Goal: Task Accomplishment & Management: Complete application form

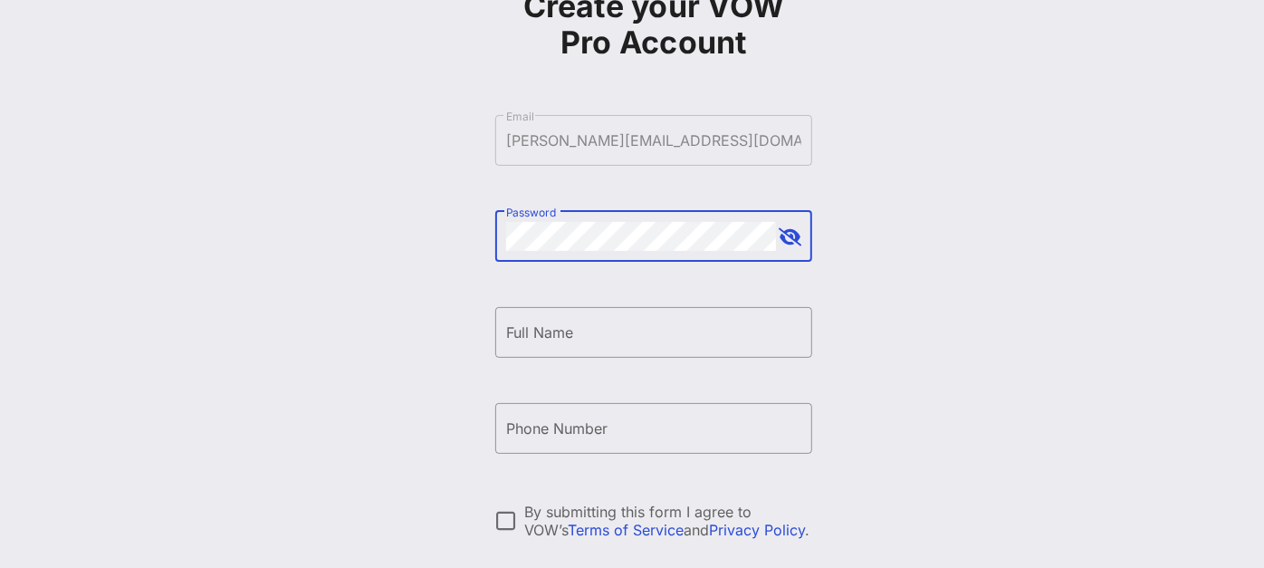
scroll to position [101, 0]
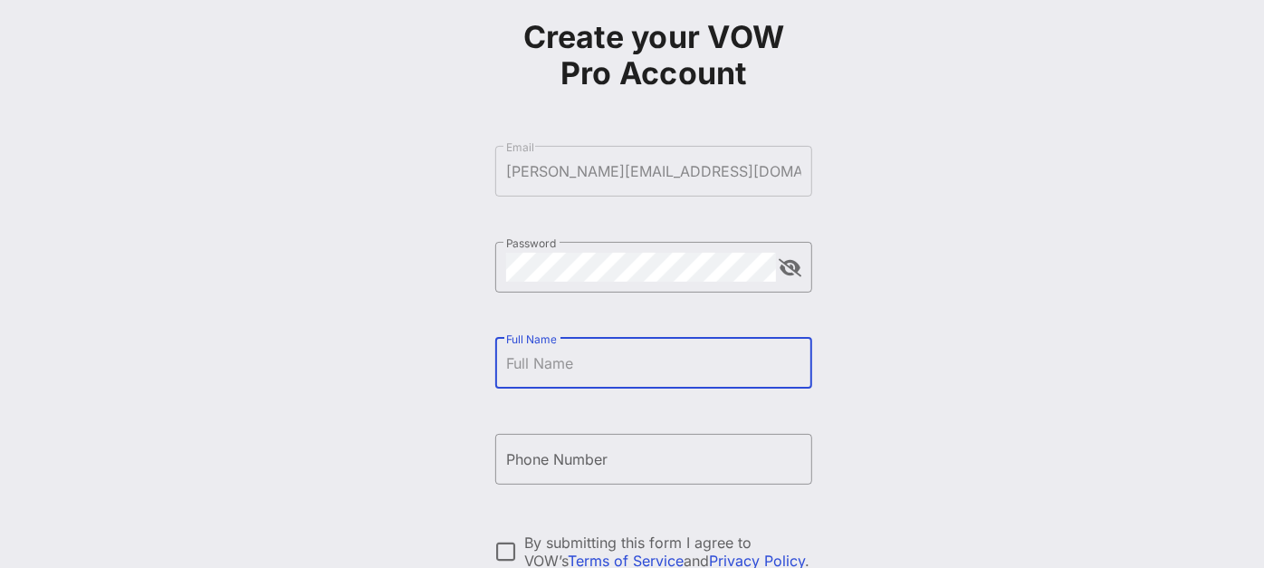
click at [641, 364] on input "Full Name" at bounding box center [653, 363] width 295 height 29
type input "[PERSON_NAME]"
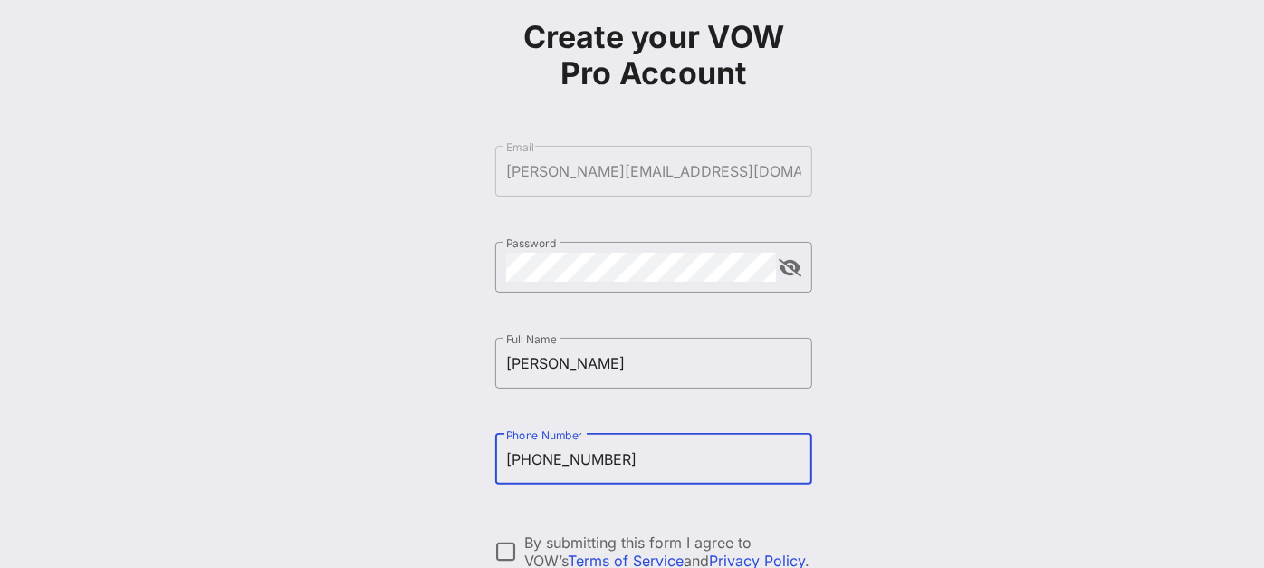
click at [519, 452] on input "[PHONE_NUMBER]" at bounding box center [653, 459] width 295 height 29
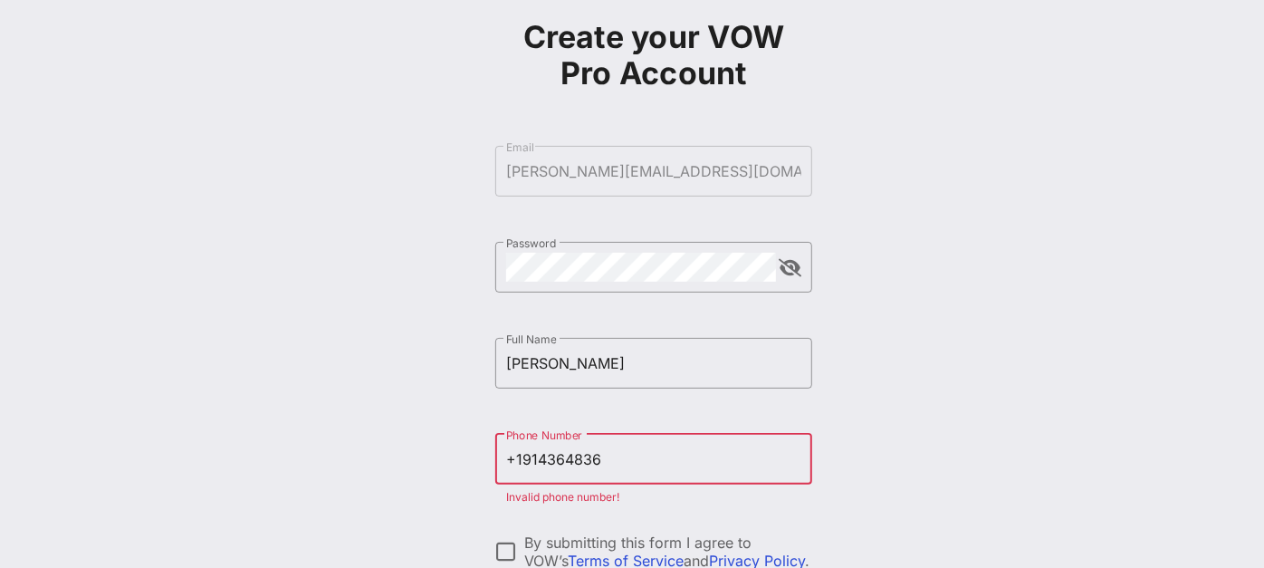
click at [514, 458] on input "+1914364836" at bounding box center [653, 459] width 295 height 29
click at [616, 504] on div "​ Phone Number [PHONE_NUMBER] Invalid phone number!" at bounding box center [653, 473] width 317 height 78
click at [512, 459] on input "1914364836" at bounding box center [653, 459] width 295 height 29
click at [608, 504] on div "​ Phone Number 914364836 Invalid phone number!" at bounding box center [653, 473] width 317 height 78
click at [502, 549] on div at bounding box center [506, 551] width 31 height 31
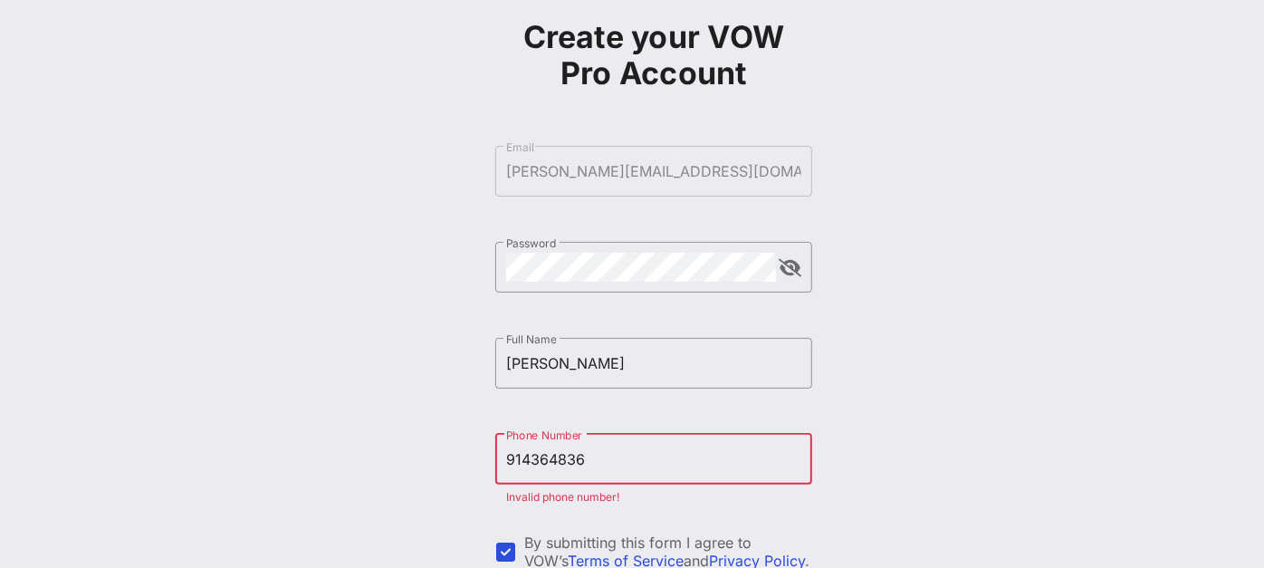
click at [535, 455] on input "914364836" at bounding box center [653, 459] width 295 height 29
click at [532, 455] on input "914364836" at bounding box center [653, 459] width 295 height 29
click at [636, 455] on input "[PHONE_NUMBER]" at bounding box center [653, 459] width 295 height 29
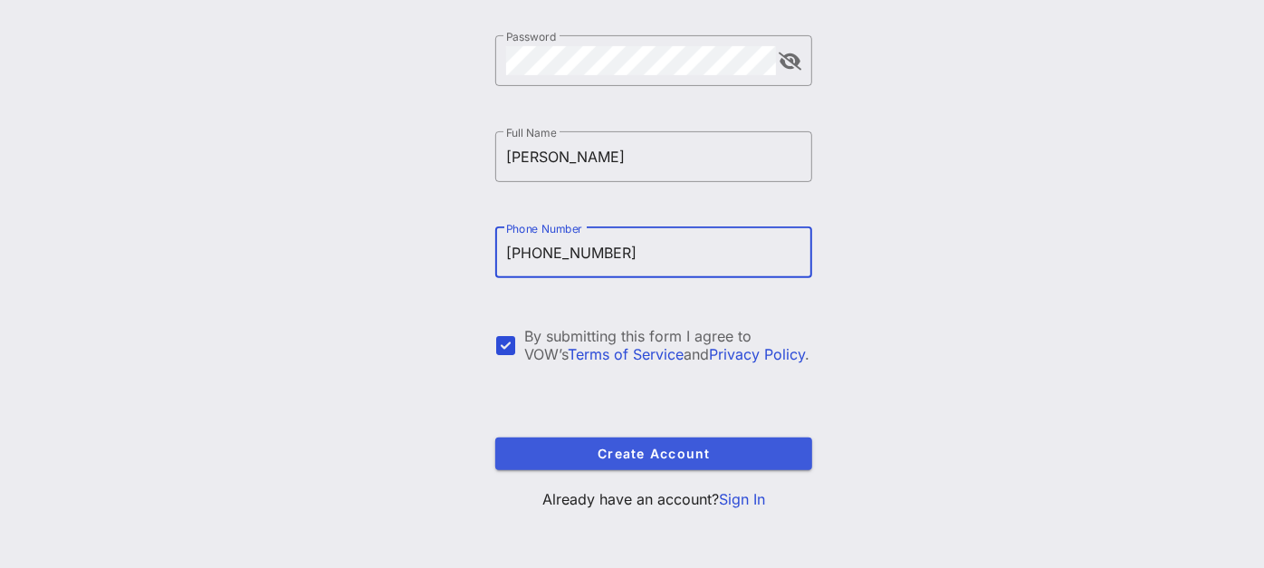
scroll to position [310, 0]
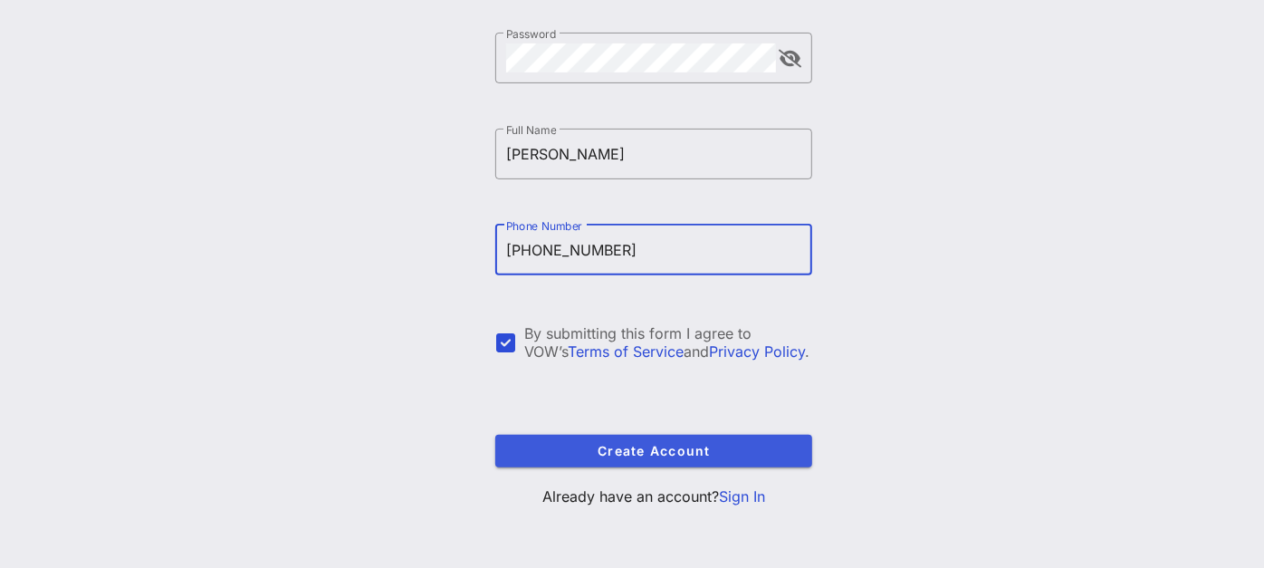
type input "[PHONE_NUMBER]"
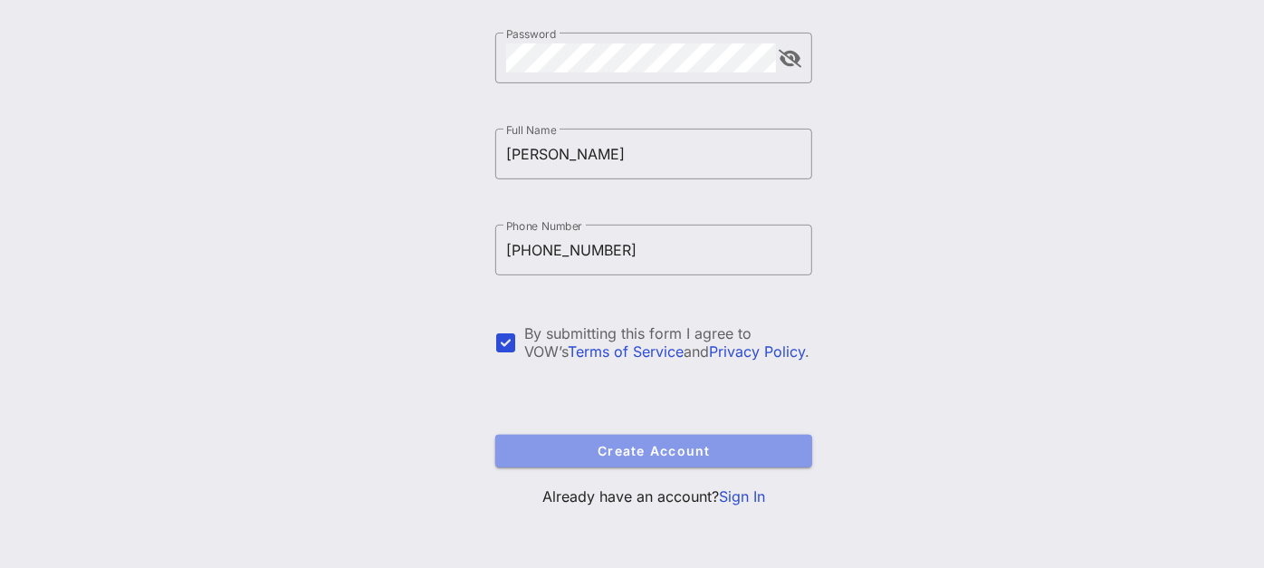
click at [612, 438] on button "Create Account" at bounding box center [653, 451] width 317 height 33
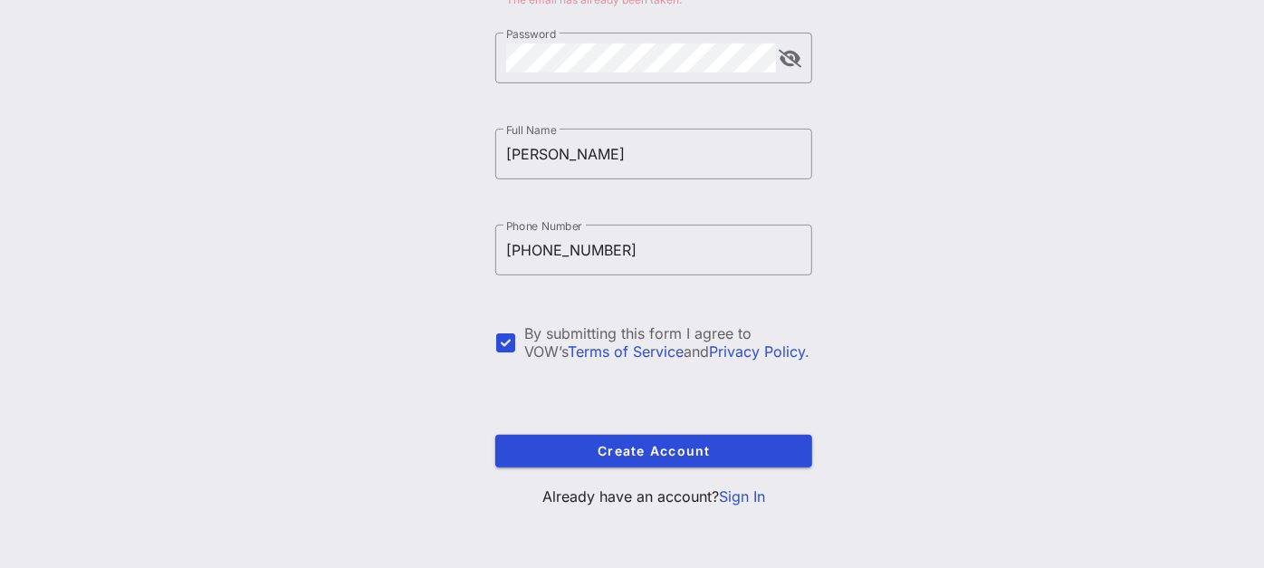
click at [732, 487] on link "Sign In" at bounding box center [742, 496] width 46 height 18
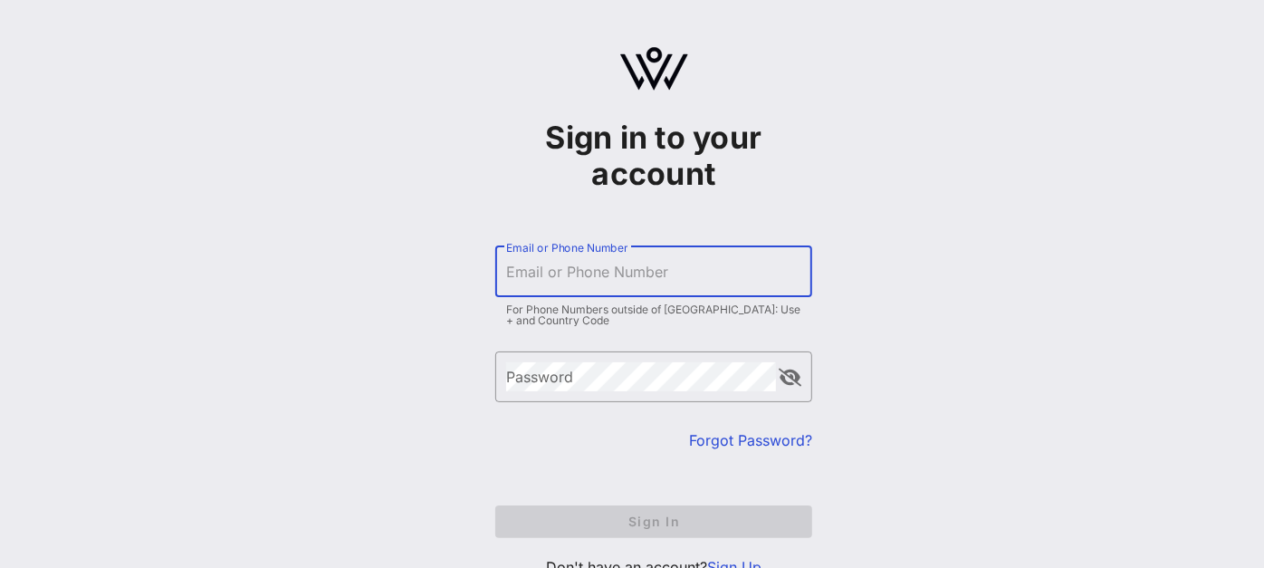
click at [610, 277] on input "Email or Phone Number" at bounding box center [653, 271] width 295 height 29
type input "[PERSON_NAME][EMAIL_ADDRESS][DOMAIN_NAME]"
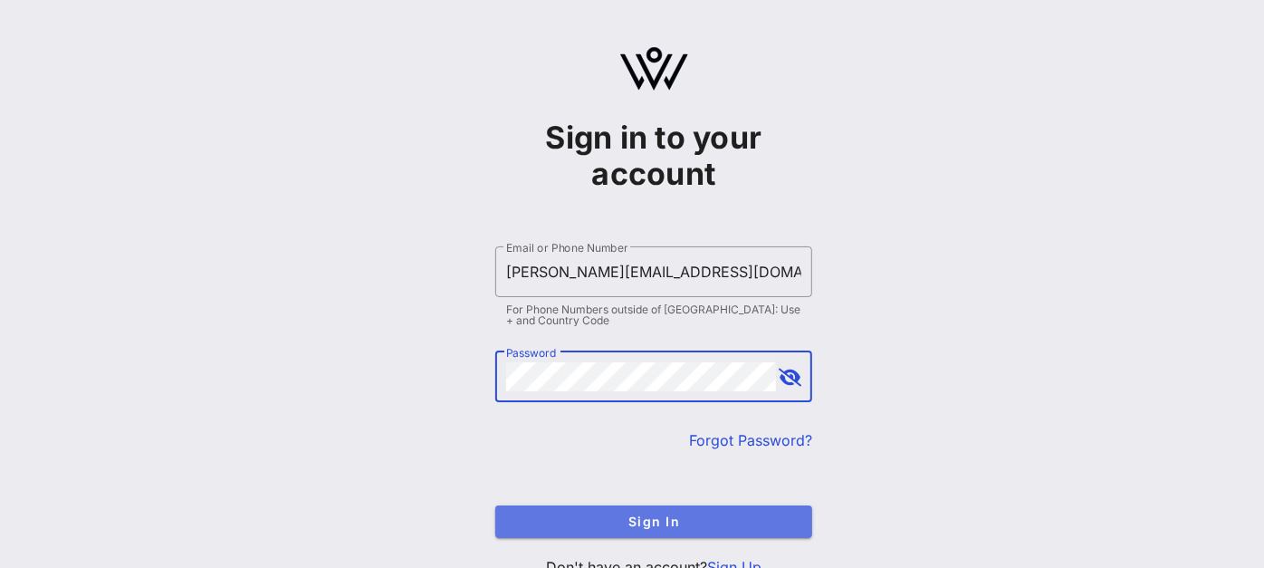
click at [672, 517] on span "Sign In" at bounding box center [654, 520] width 288 height 15
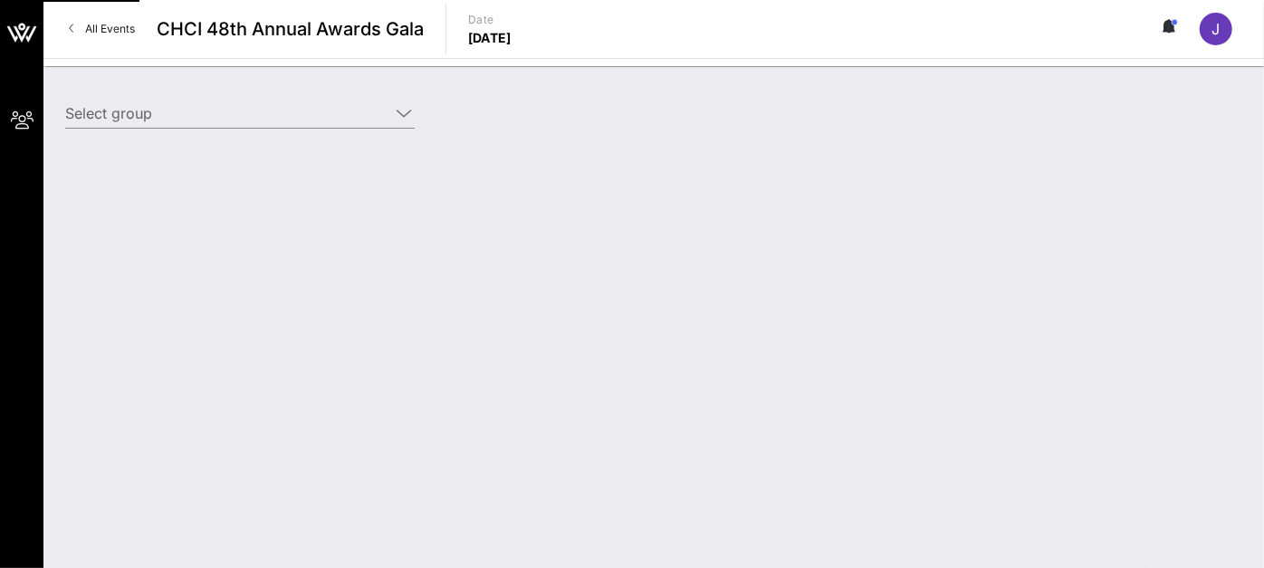
type input "Mastercard (Mastercard) [[PERSON_NAME], [PERSON_NAME][EMAIL_ADDRESS][DOMAIN_NAM…"
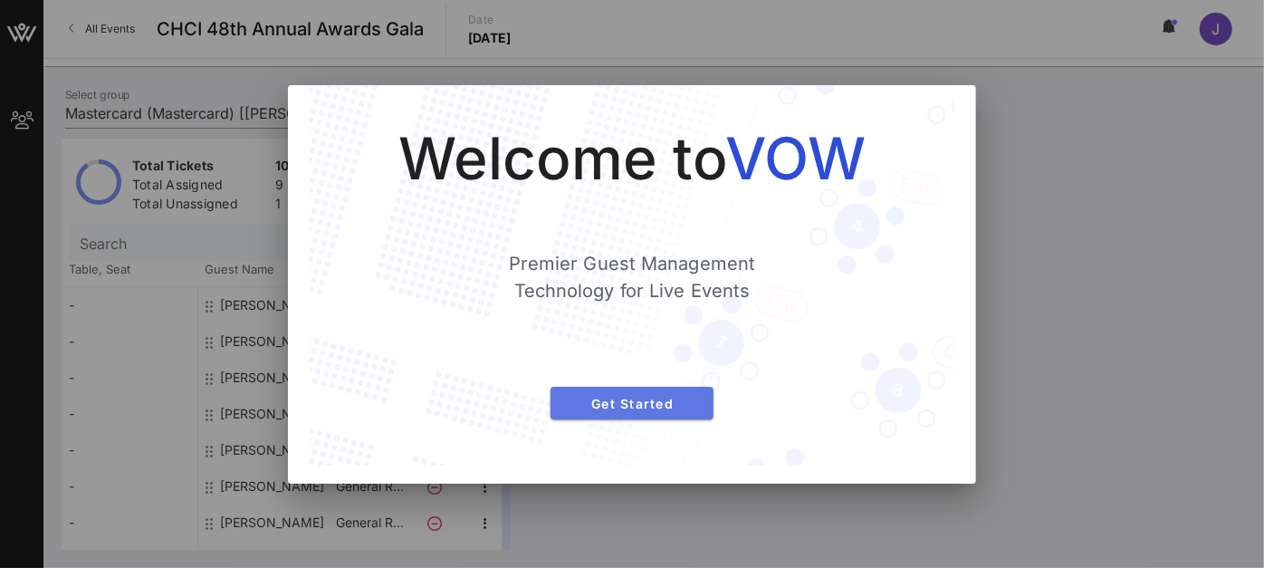
click at [633, 396] on span "Get Started" at bounding box center [632, 403] width 134 height 15
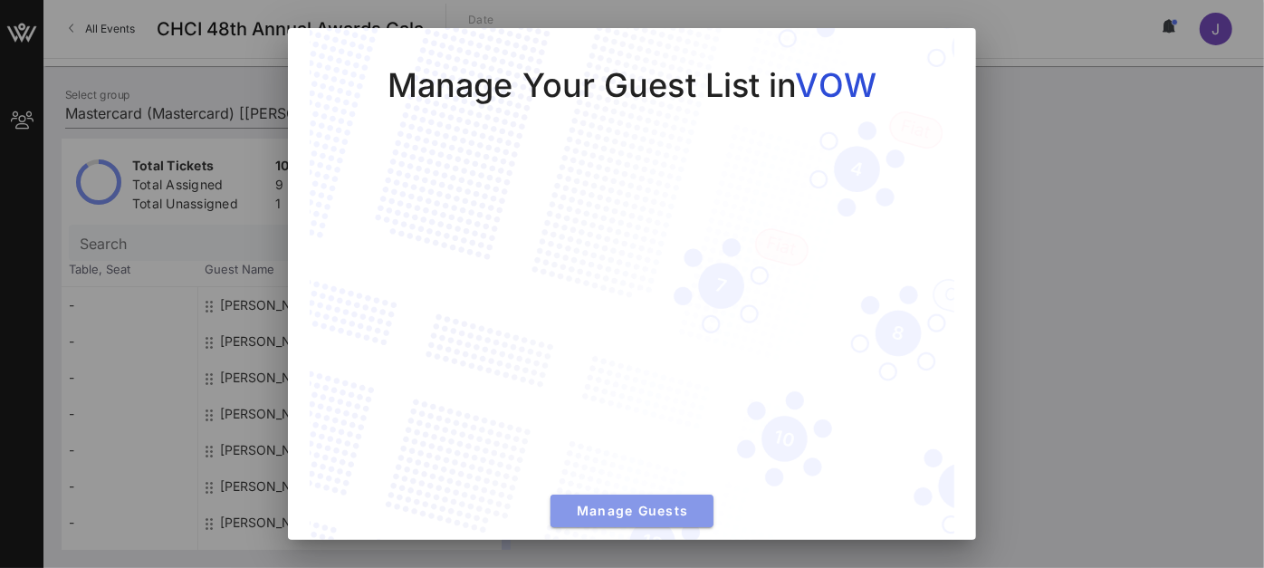
click at [643, 508] on button "Manage Guests" at bounding box center [632, 510] width 163 height 33
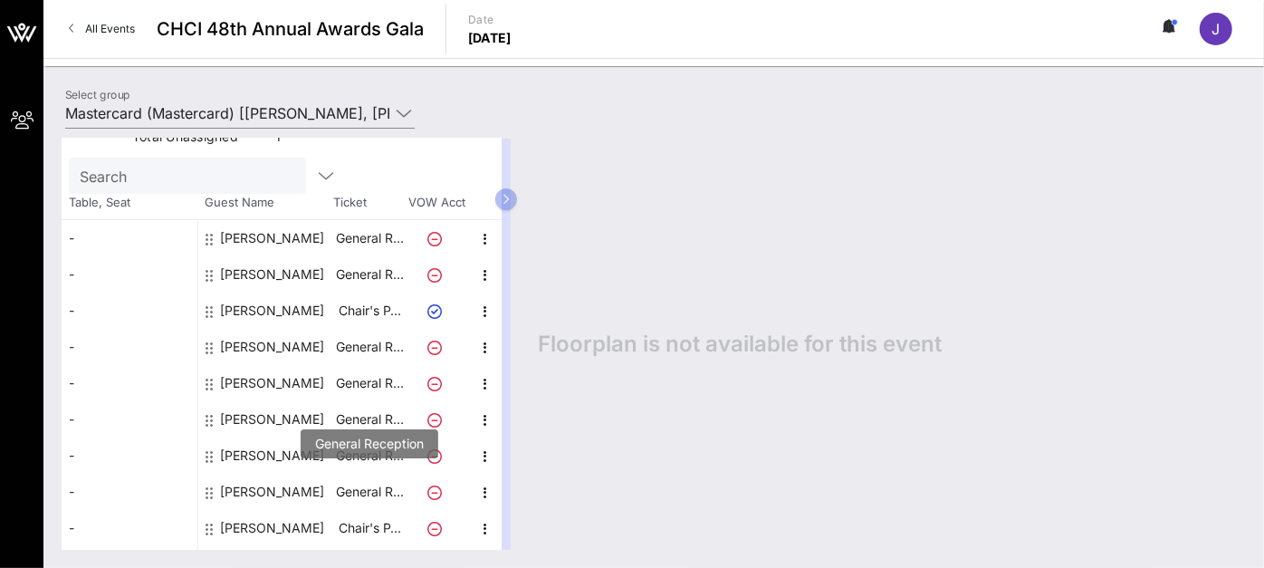
scroll to position [98, 0]
